Goal: Browse casually: Explore the website without a specific task or goal

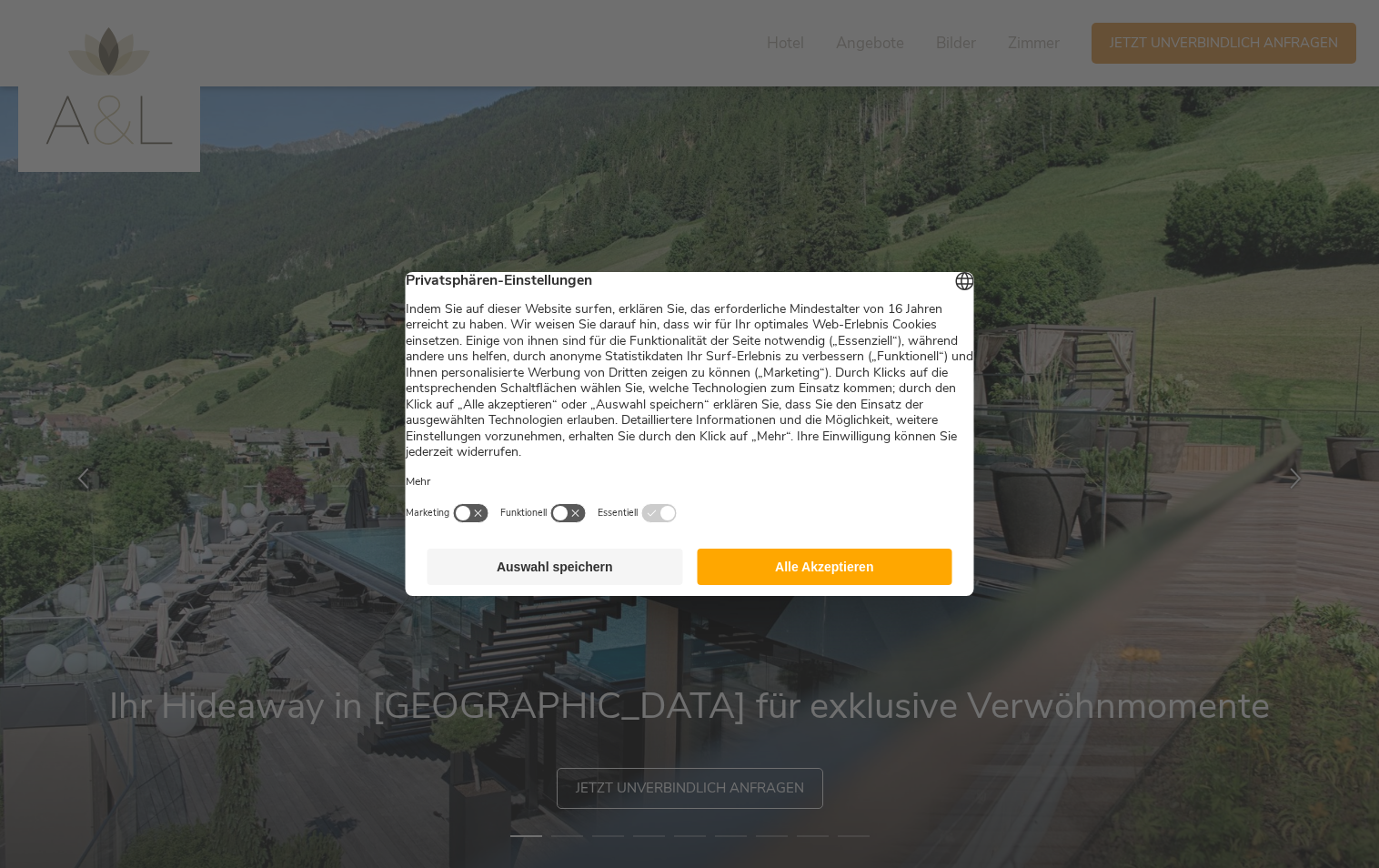
click at [877, 577] on button "Alle Akzeptieren" at bounding box center [824, 566] width 256 height 37
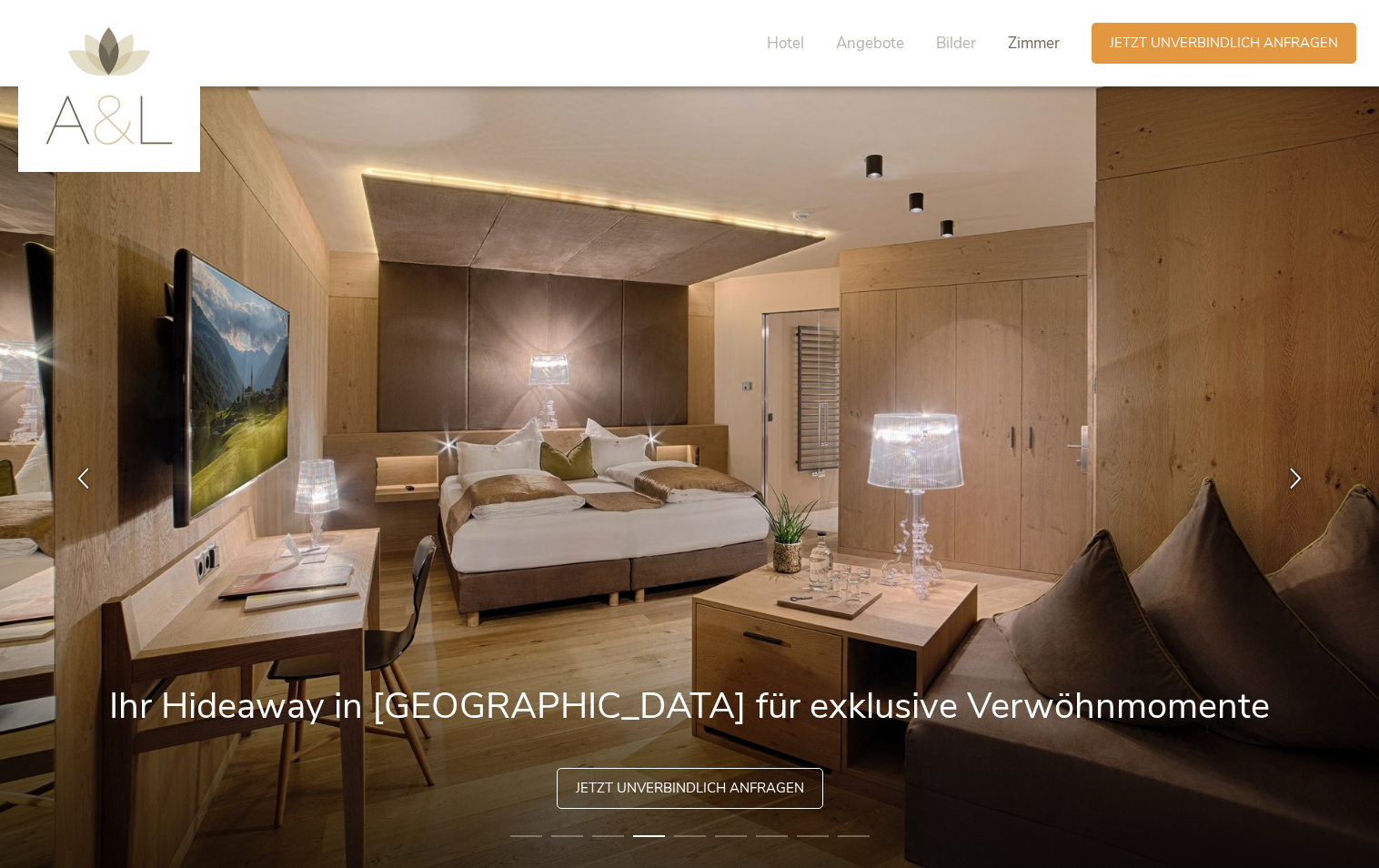
click at [1011, 41] on span "Zimmer" at bounding box center [1034, 43] width 52 height 21
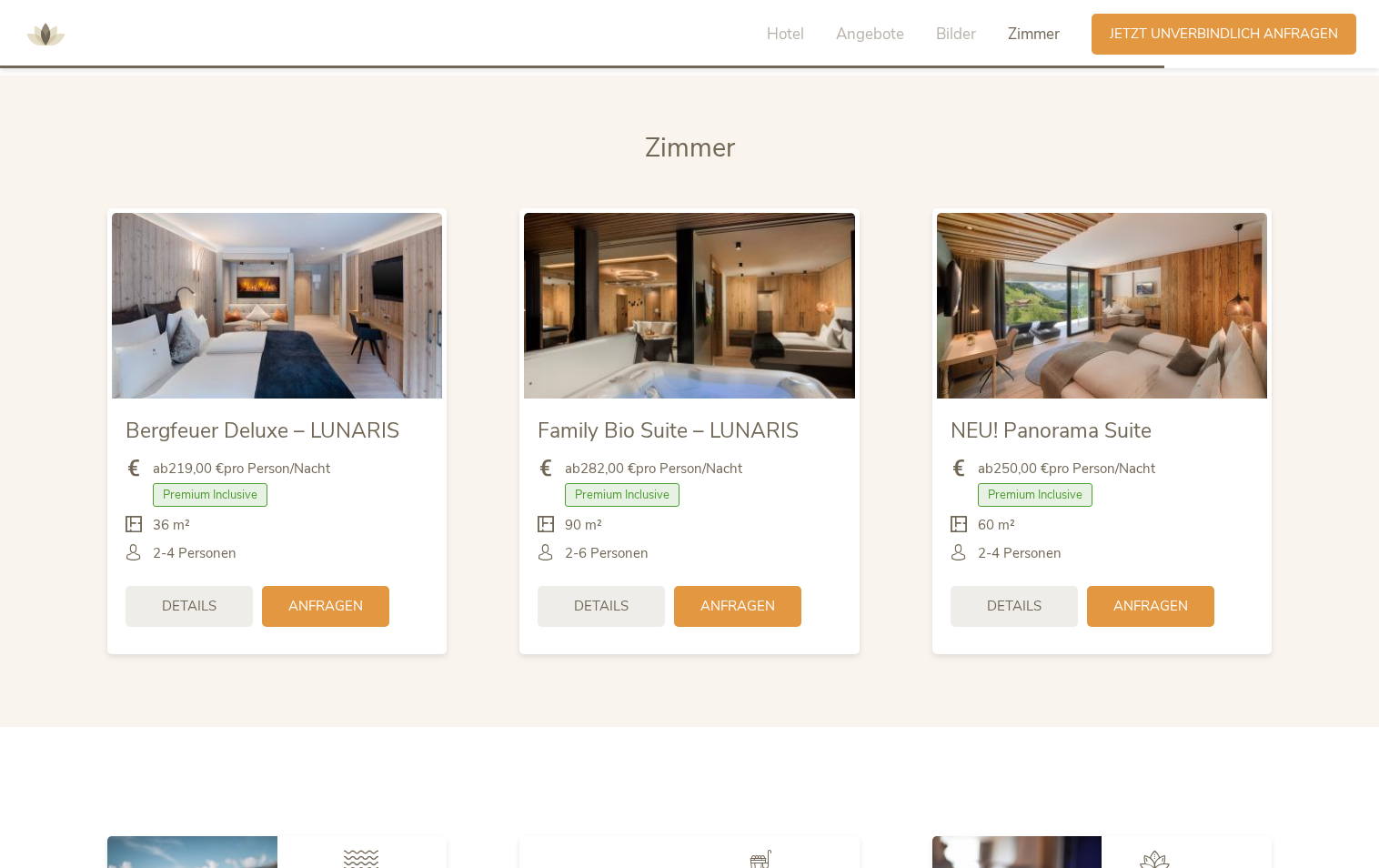
scroll to position [4599, 0]
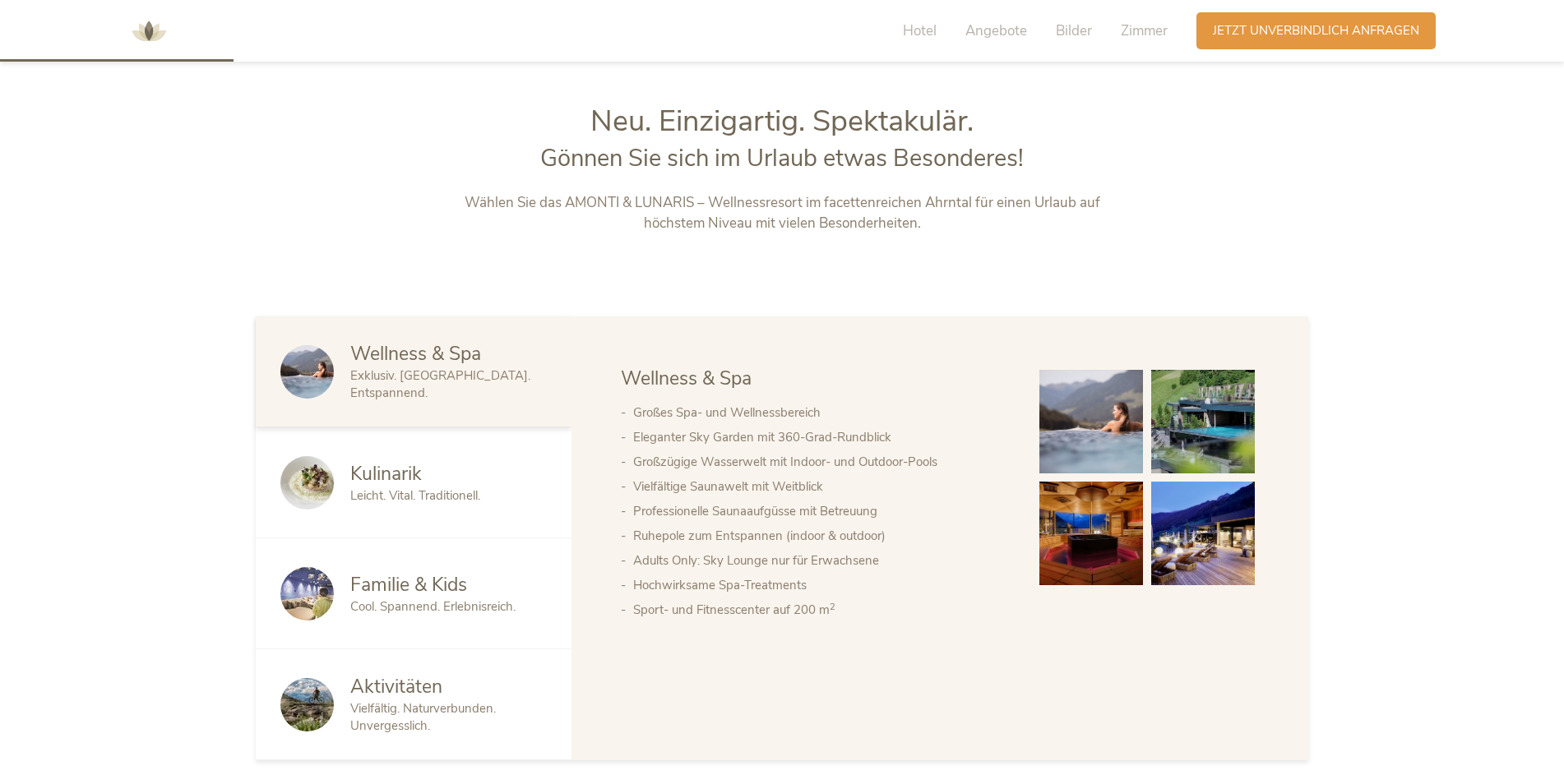
scroll to position [82, 0]
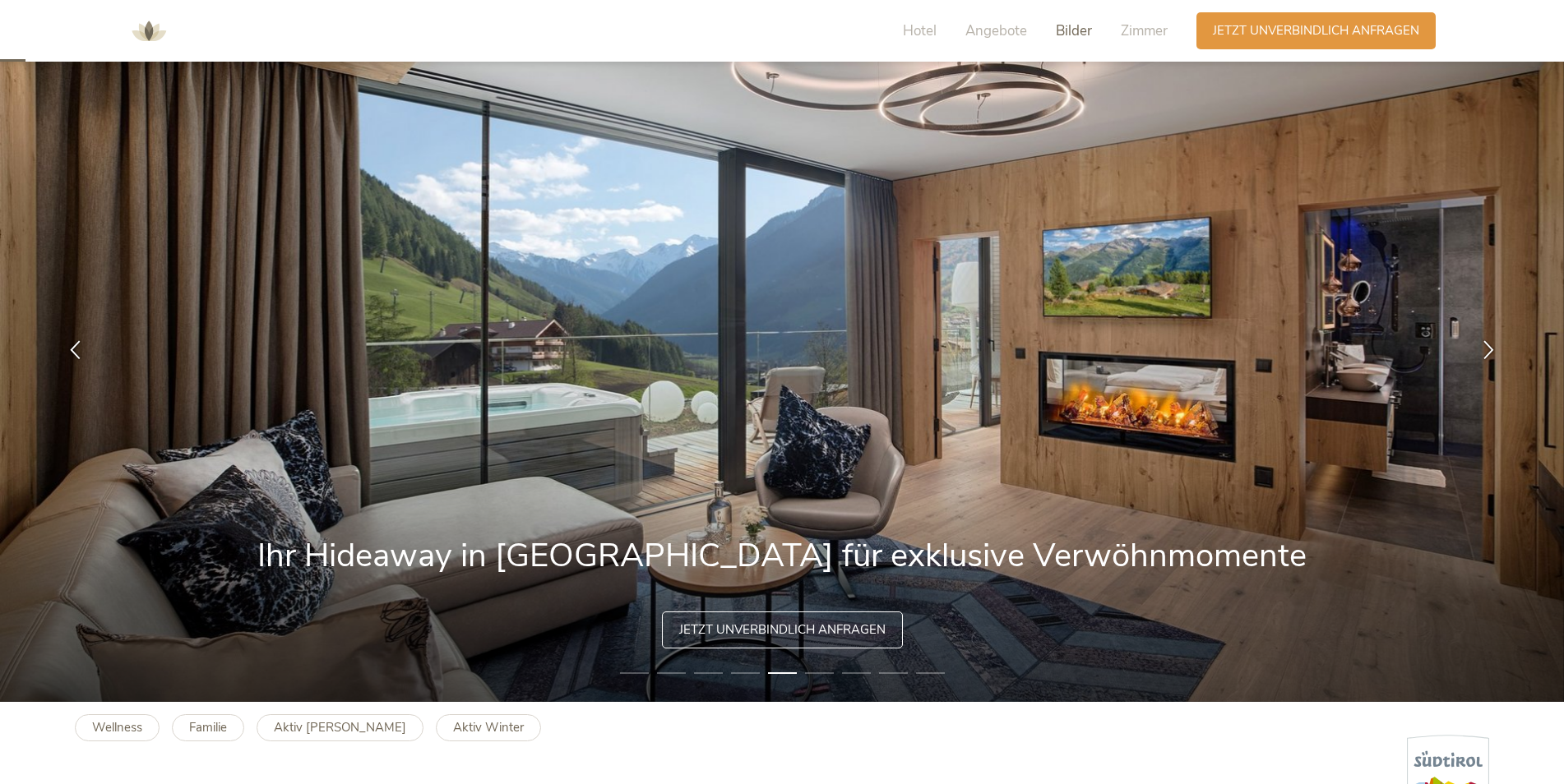
click at [1060, 37] on span "Bilder" at bounding box center [1074, 31] width 36 height 19
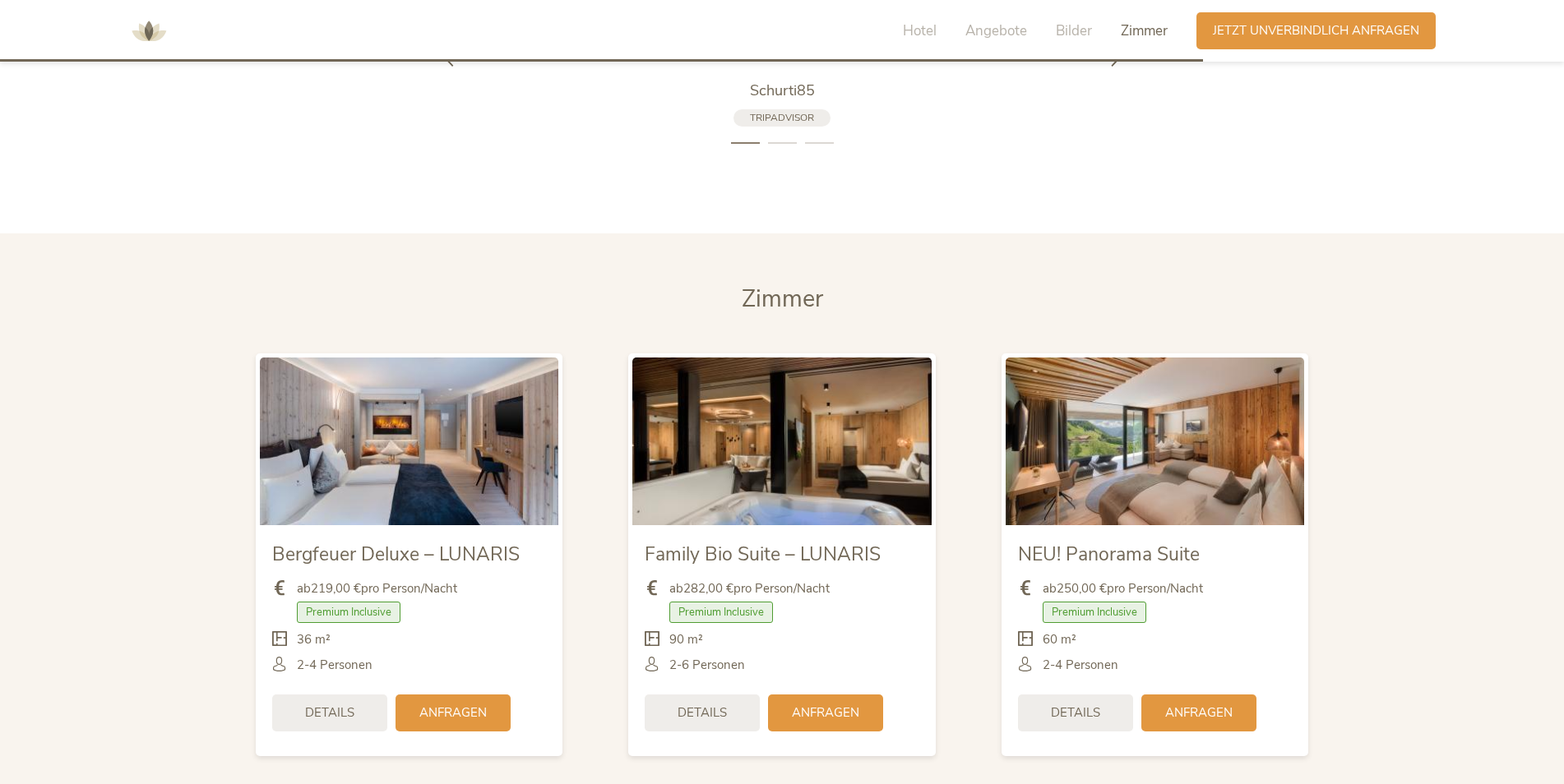
scroll to position [4096, 0]
